Goal: Task Accomplishment & Management: Manage account settings

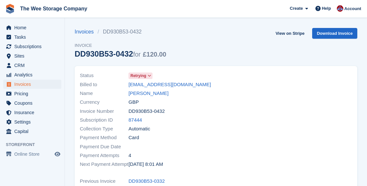
click at [20, 28] on span "Home" at bounding box center [33, 27] width 39 height 9
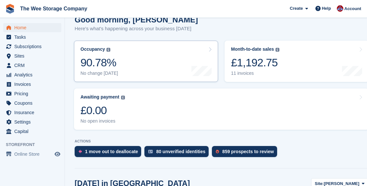
scroll to position [72, 0]
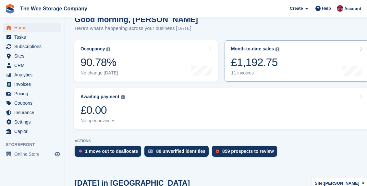
click at [257, 57] on div "£1,192.75" at bounding box center [255, 62] width 48 height 13
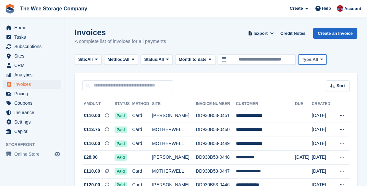
click at [313, 61] on span "Type:" at bounding box center [307, 59] width 11 height 6
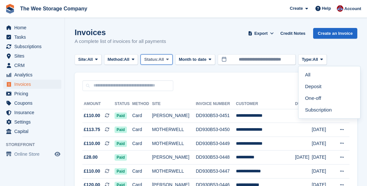
click at [158, 61] on span "Status:" at bounding box center [151, 59] width 14 height 6
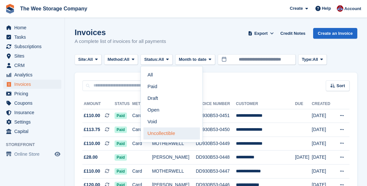
click at [158, 134] on link "Uncollectible" at bounding box center [172, 133] width 57 height 12
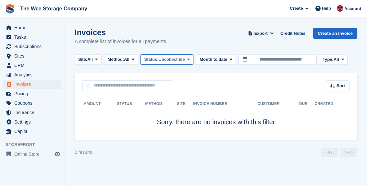
click at [158, 57] on span "Status:" at bounding box center [151, 59] width 14 height 6
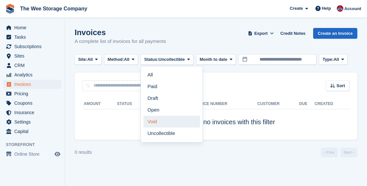
click at [159, 124] on link "Void" at bounding box center [172, 122] width 57 height 12
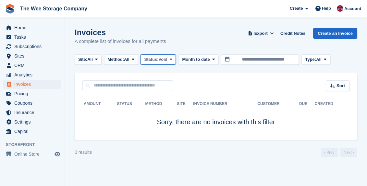
click at [168, 59] on span "Void" at bounding box center [163, 59] width 9 height 6
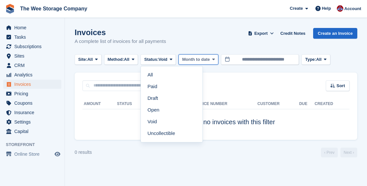
click at [210, 62] on span "Month to date" at bounding box center [196, 59] width 28 height 6
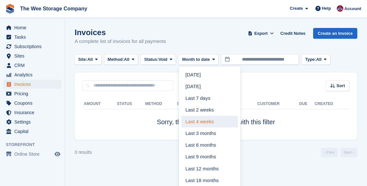
click at [208, 123] on link "Last 4 weeks" at bounding box center [210, 122] width 57 height 12
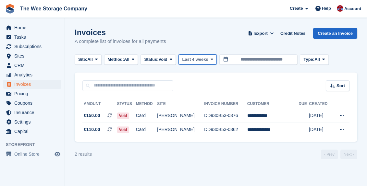
click at [208, 59] on span "Last 4 weeks" at bounding box center [195, 59] width 26 height 6
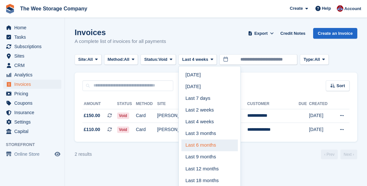
click at [206, 146] on link "Last 6 months" at bounding box center [210, 145] width 57 height 12
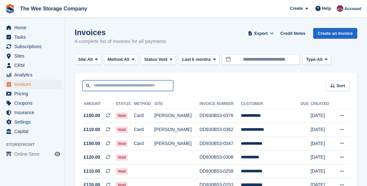
click at [118, 86] on input "text" at bounding box center [127, 85] width 91 height 11
type input "******"
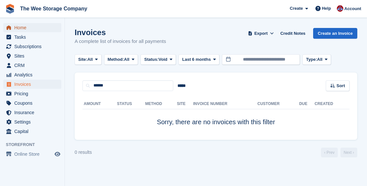
click at [17, 30] on span "Home" at bounding box center [33, 27] width 39 height 9
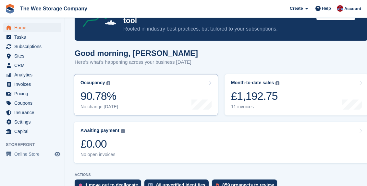
scroll to position [44, 0]
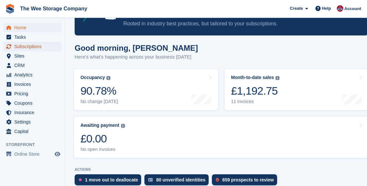
click at [29, 47] on span "Subscriptions" at bounding box center [33, 46] width 39 height 9
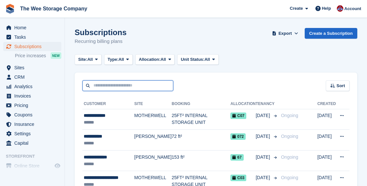
click at [153, 89] on input "text" at bounding box center [127, 85] width 91 height 11
type input "******"
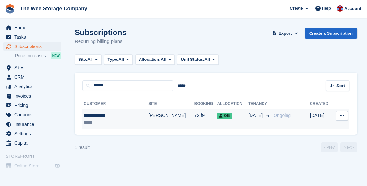
click at [148, 115] on td "[PERSON_NAME]" at bounding box center [171, 119] width 46 height 20
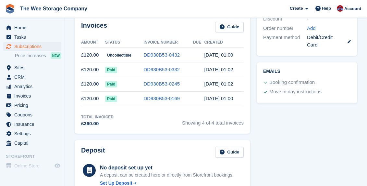
scroll to position [192, 0]
click at [179, 56] on link "DD930B53-0432" at bounding box center [162, 55] width 36 height 6
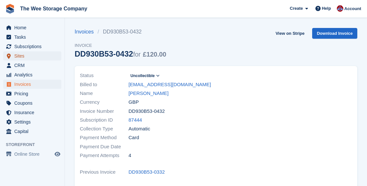
click at [25, 56] on span "Sites" at bounding box center [33, 55] width 39 height 9
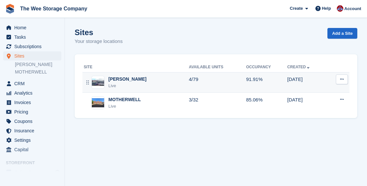
click at [133, 80] on div "HAMILTON Live" at bounding box center [136, 82] width 105 height 13
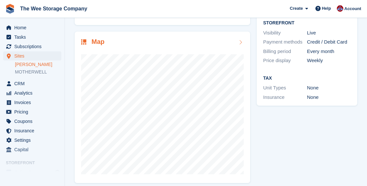
scroll to position [87, 0]
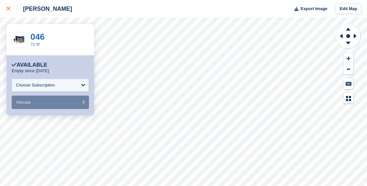
click at [10, 9] on icon at bounding box center [8, 8] width 4 height 4
click at [7, 8] on icon at bounding box center [8, 8] width 4 height 4
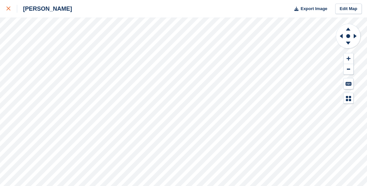
click at [8, 9] on icon at bounding box center [8, 8] width 4 height 4
click at [10, 9] on div at bounding box center [11, 9] width 11 height 8
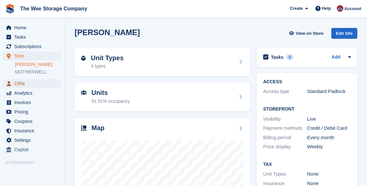
click at [21, 82] on span "CRM" at bounding box center [33, 83] width 39 height 9
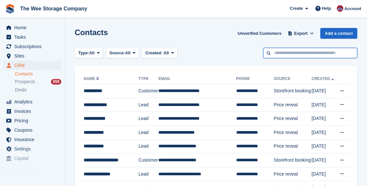
click at [297, 51] on input "text" at bounding box center [310, 53] width 94 height 11
type input "*****"
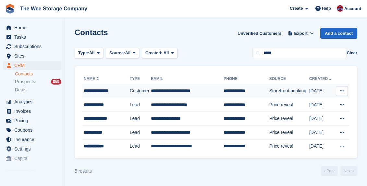
click at [188, 90] on td "**********" at bounding box center [187, 91] width 73 height 14
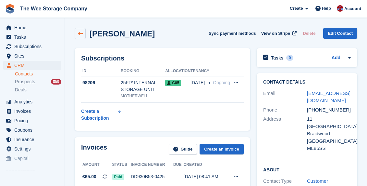
click at [81, 34] on icon at bounding box center [80, 33] width 5 height 5
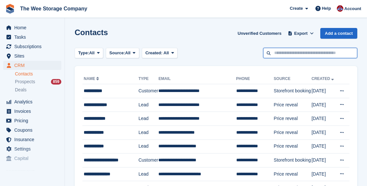
click at [293, 56] on input "text" at bounding box center [310, 53] width 94 height 11
type input "*****"
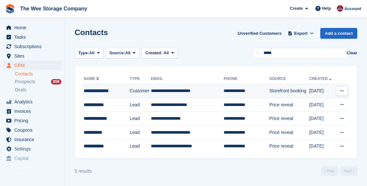
click at [160, 91] on td "**********" at bounding box center [187, 91] width 73 height 14
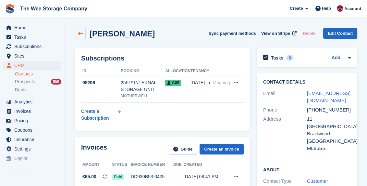
click at [77, 32] on link at bounding box center [80, 33] width 11 height 11
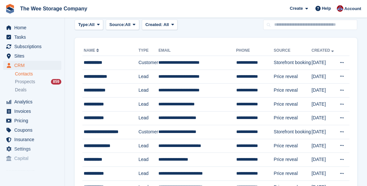
scroll to position [29, 0]
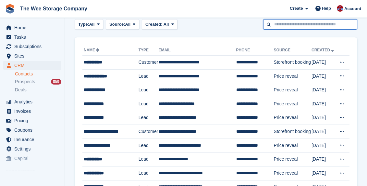
click at [311, 25] on input "text" at bounding box center [310, 24] width 94 height 11
type input "*****"
